Goal: Navigation & Orientation: Find specific page/section

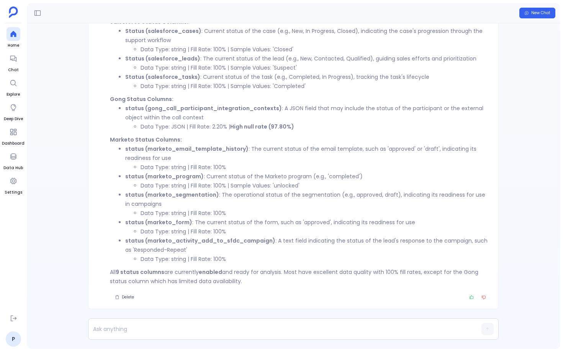
scroll to position [-70, 0]
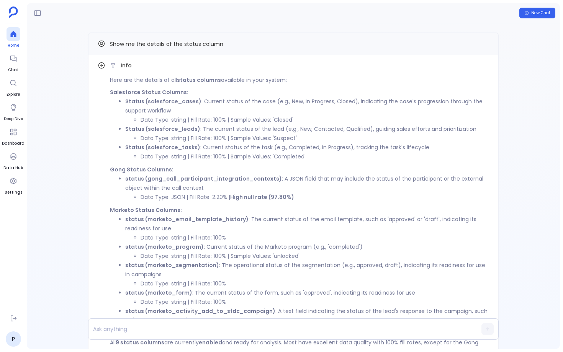
click at [13, 37] on icon at bounding box center [14, 34] width 8 height 8
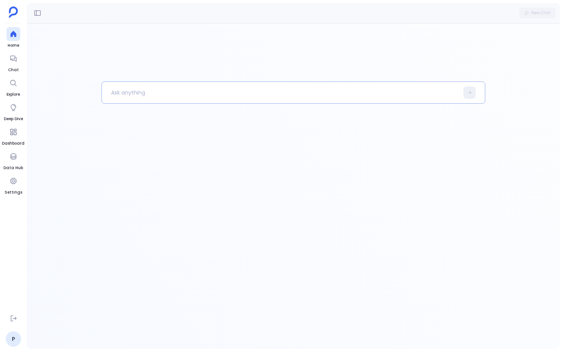
click at [203, 103] on div at bounding box center [294, 93] width 384 height 22
